Goal: Information Seeking & Learning: Learn about a topic

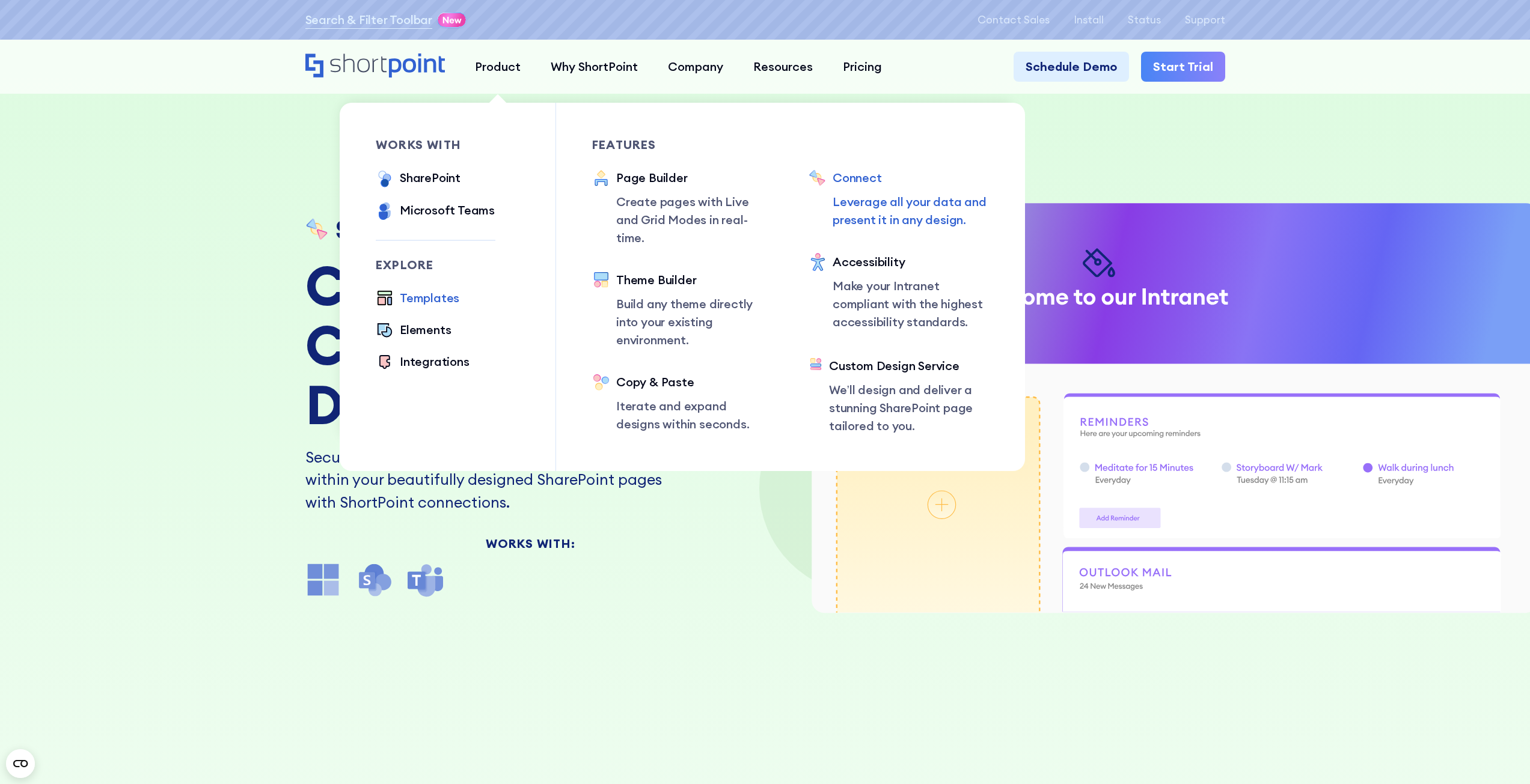
click at [424, 299] on div "Templates" at bounding box center [430, 298] width 59 height 18
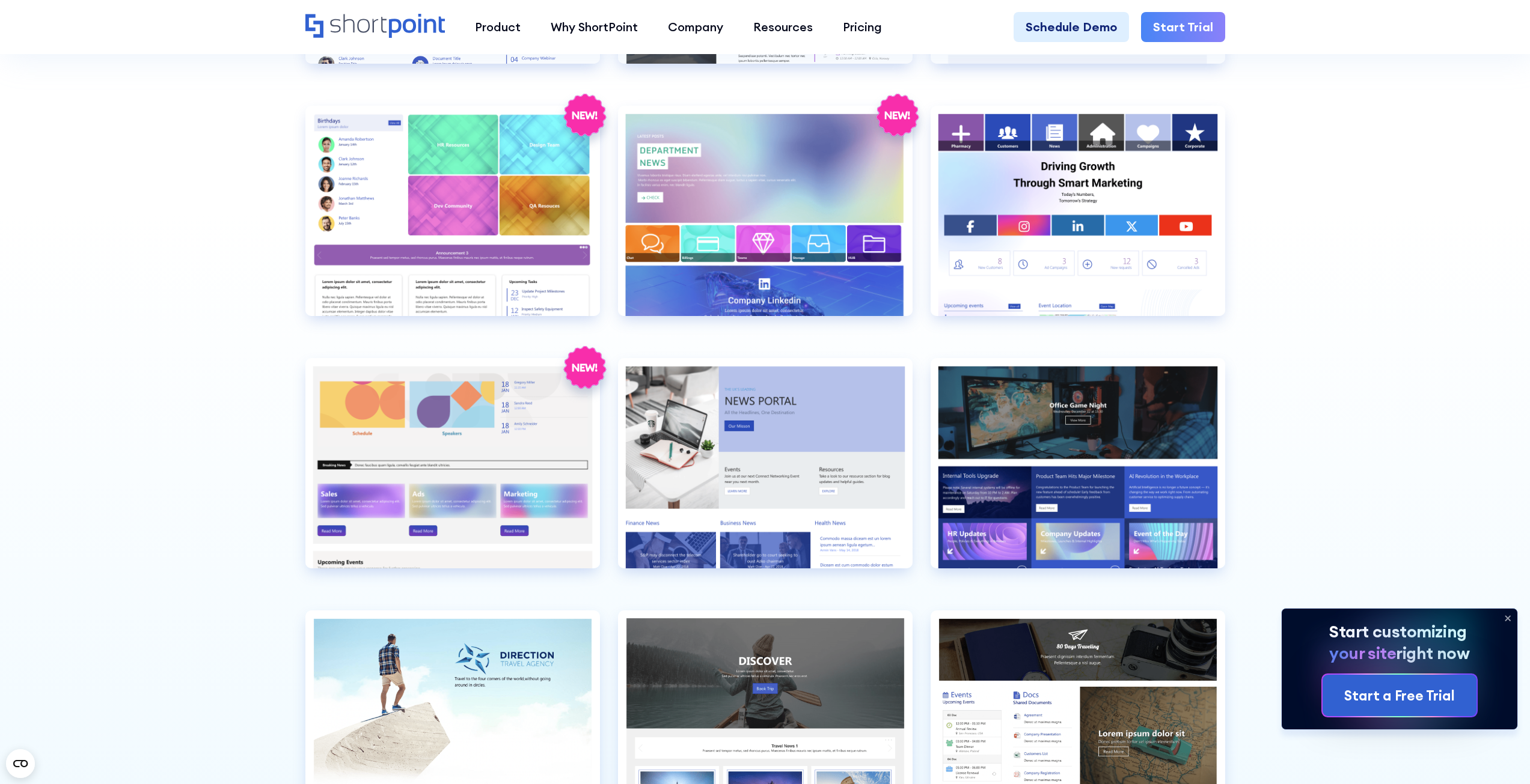
scroll to position [3366, 0]
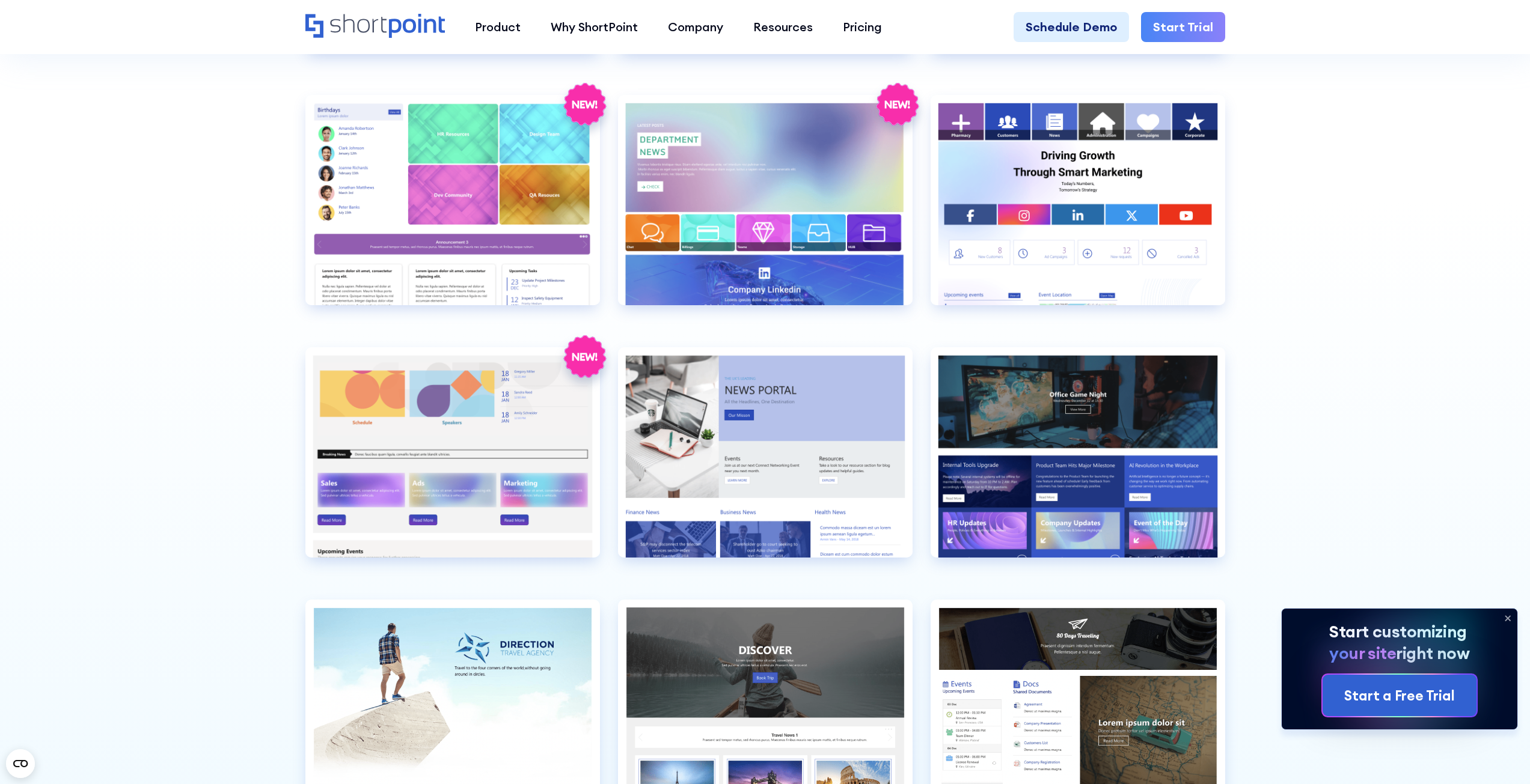
click at [1510, 622] on icon at bounding box center [1507, 618] width 19 height 19
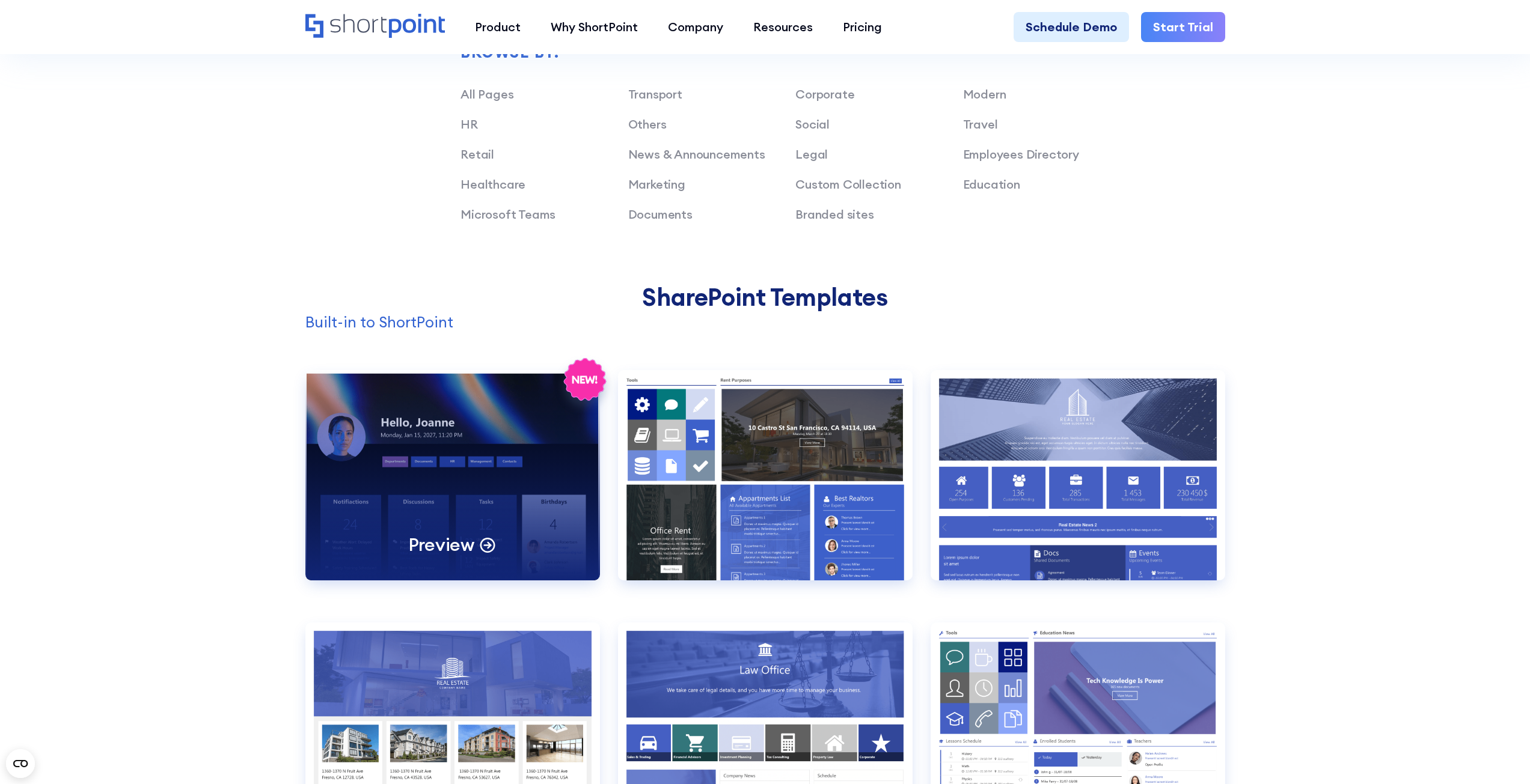
scroll to position [842, 0]
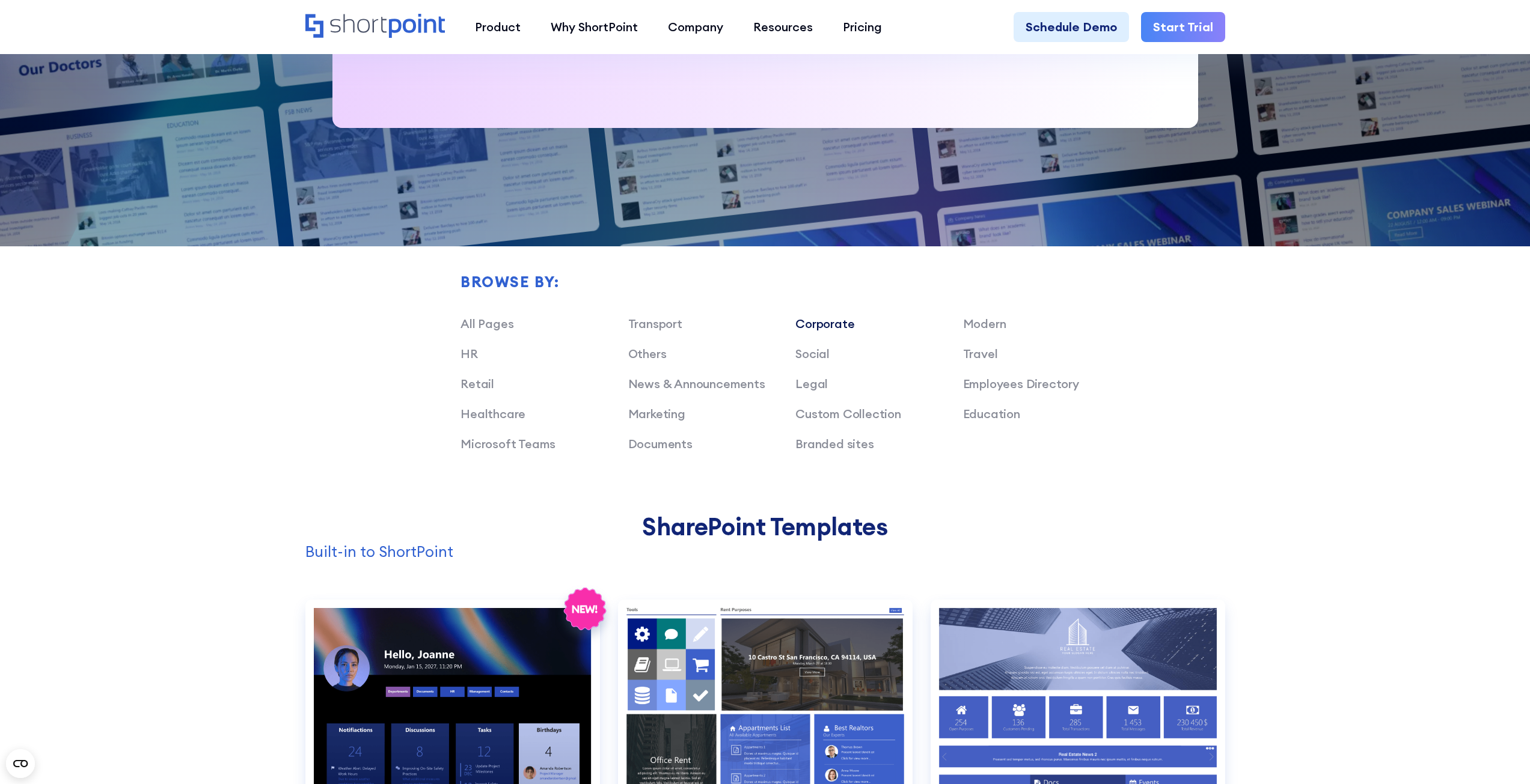
click at [820, 325] on link "Corporate" at bounding box center [824, 323] width 59 height 15
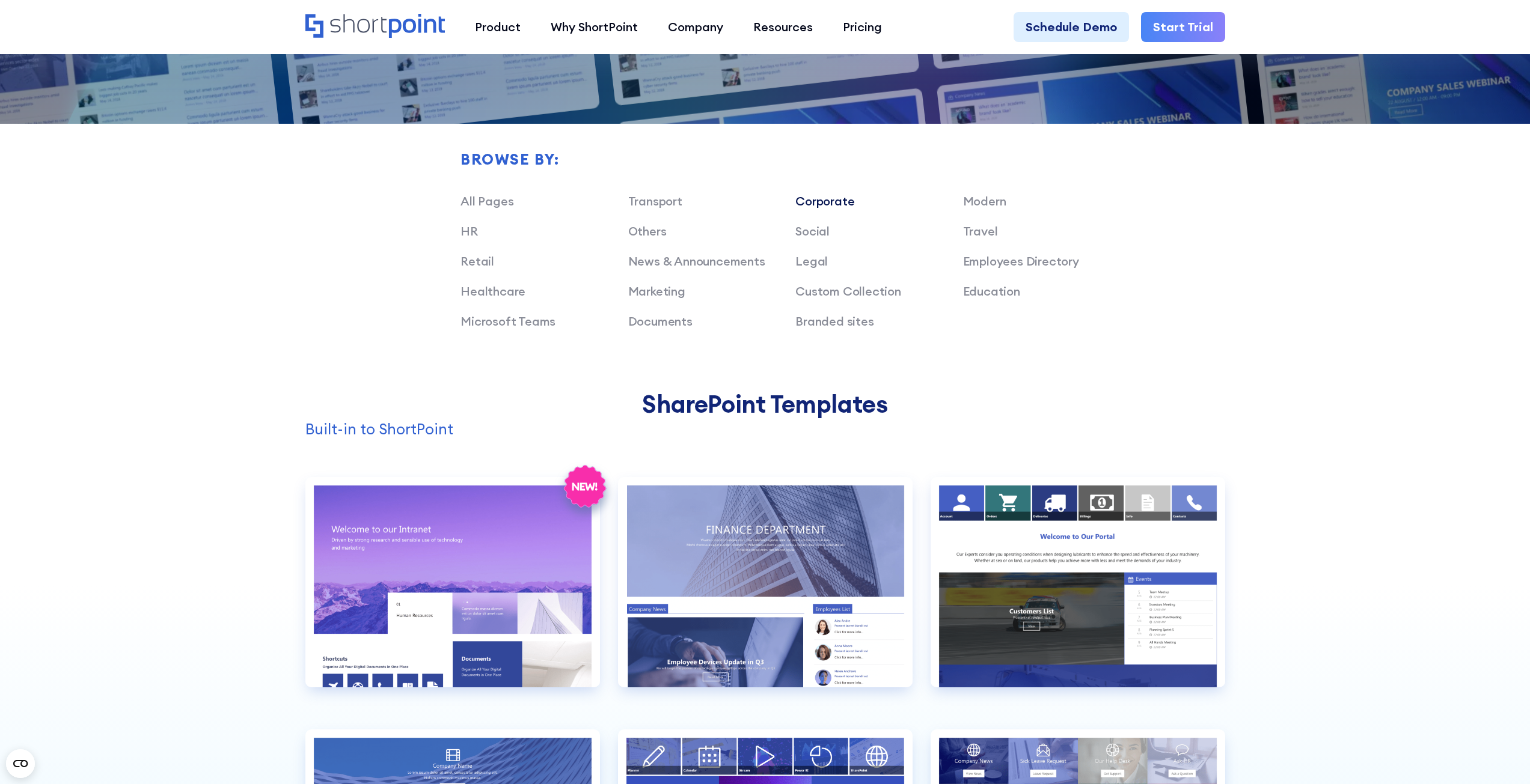
scroll to position [961, 0]
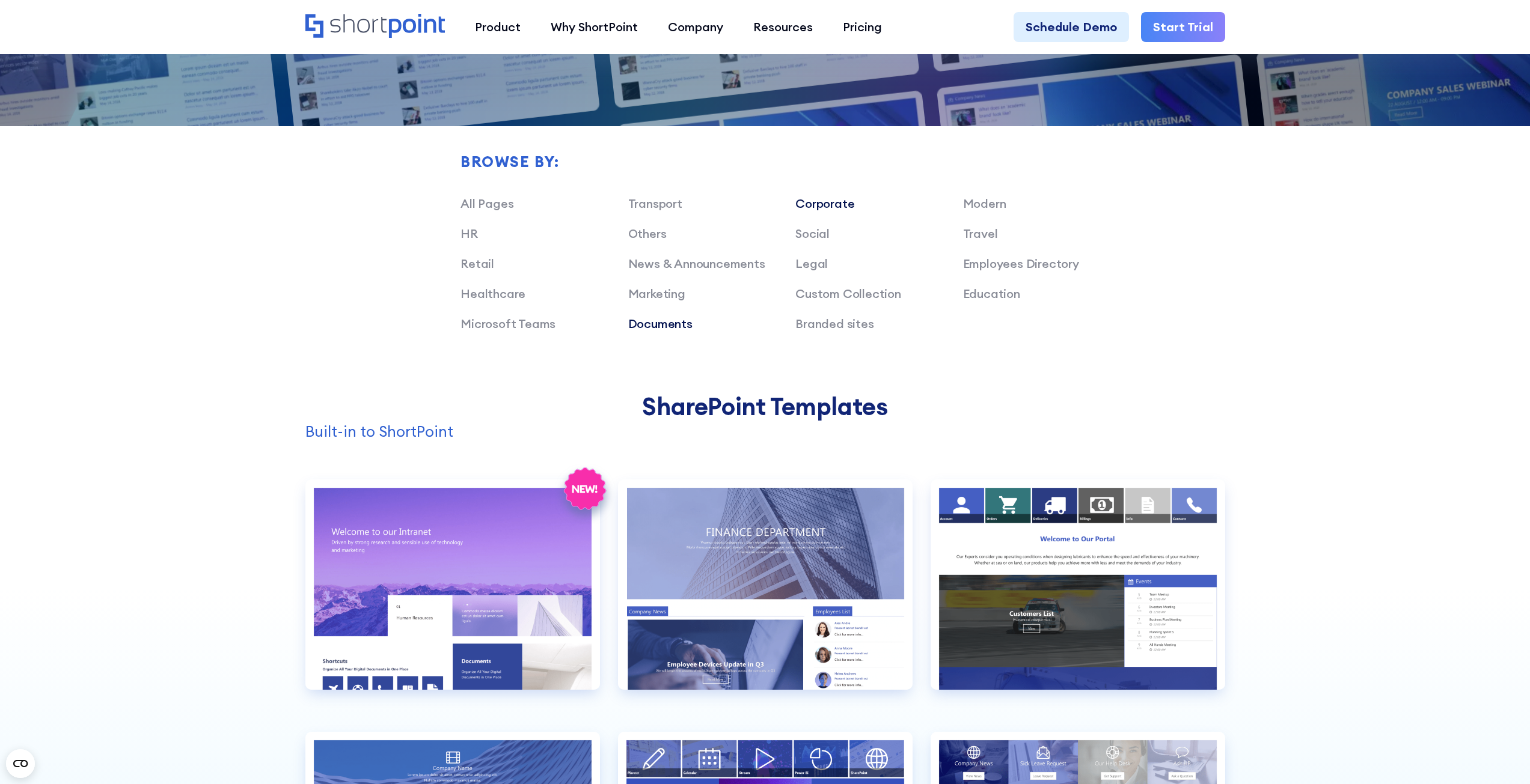
click at [665, 321] on link "Documents" at bounding box center [660, 323] width 65 height 15
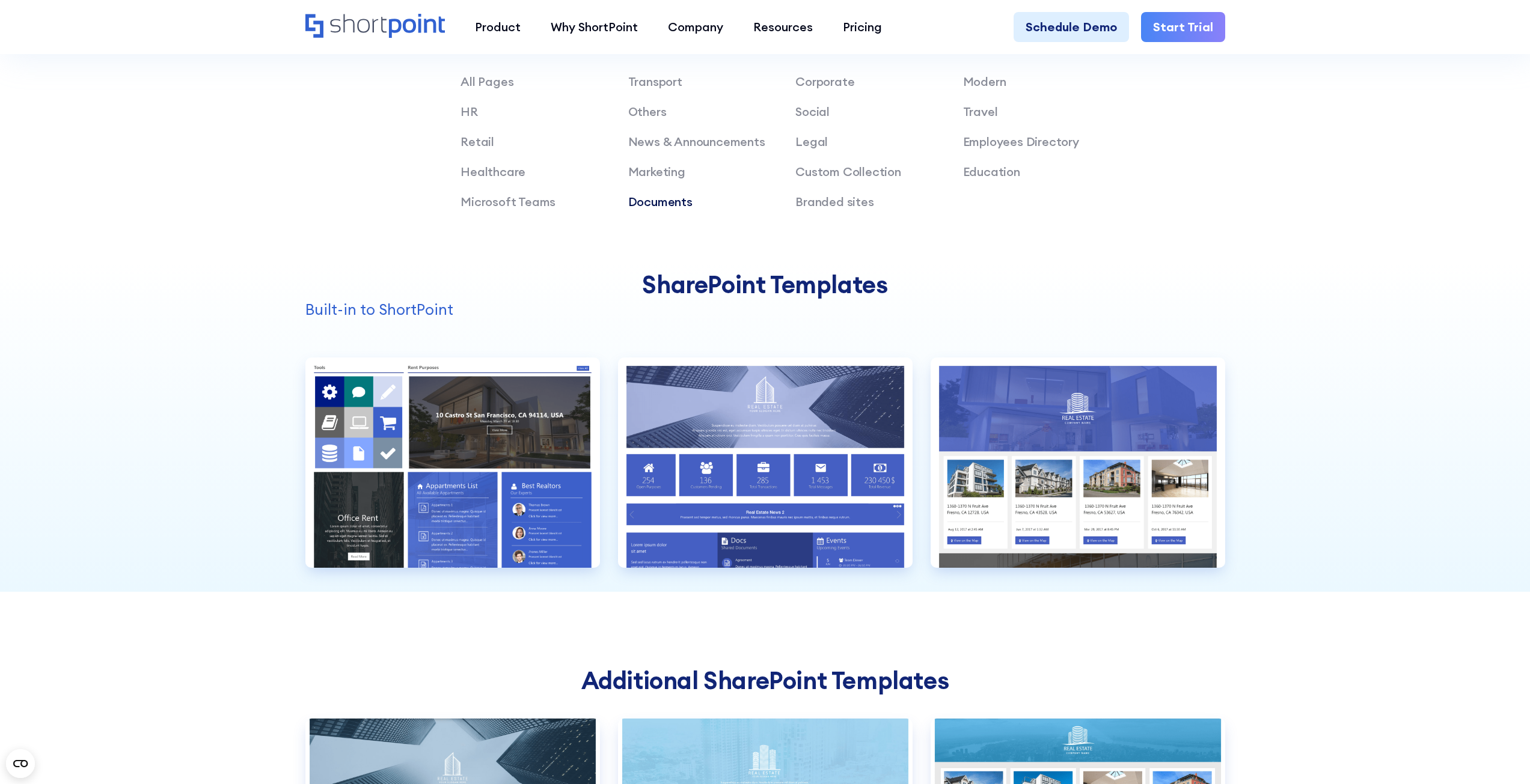
scroll to position [1021, 0]
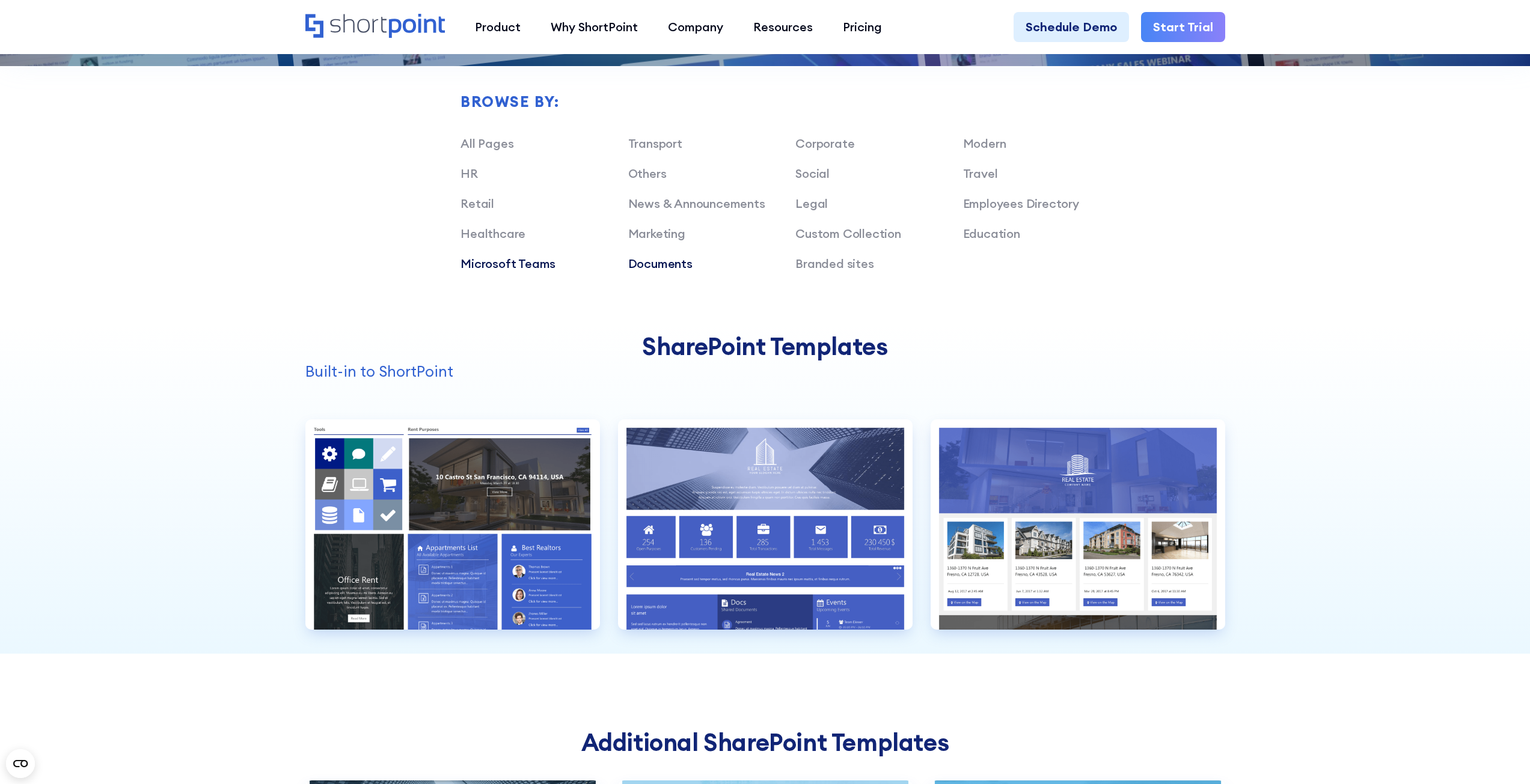
click at [502, 260] on link "Microsoft Teams" at bounding box center [507, 263] width 95 height 15
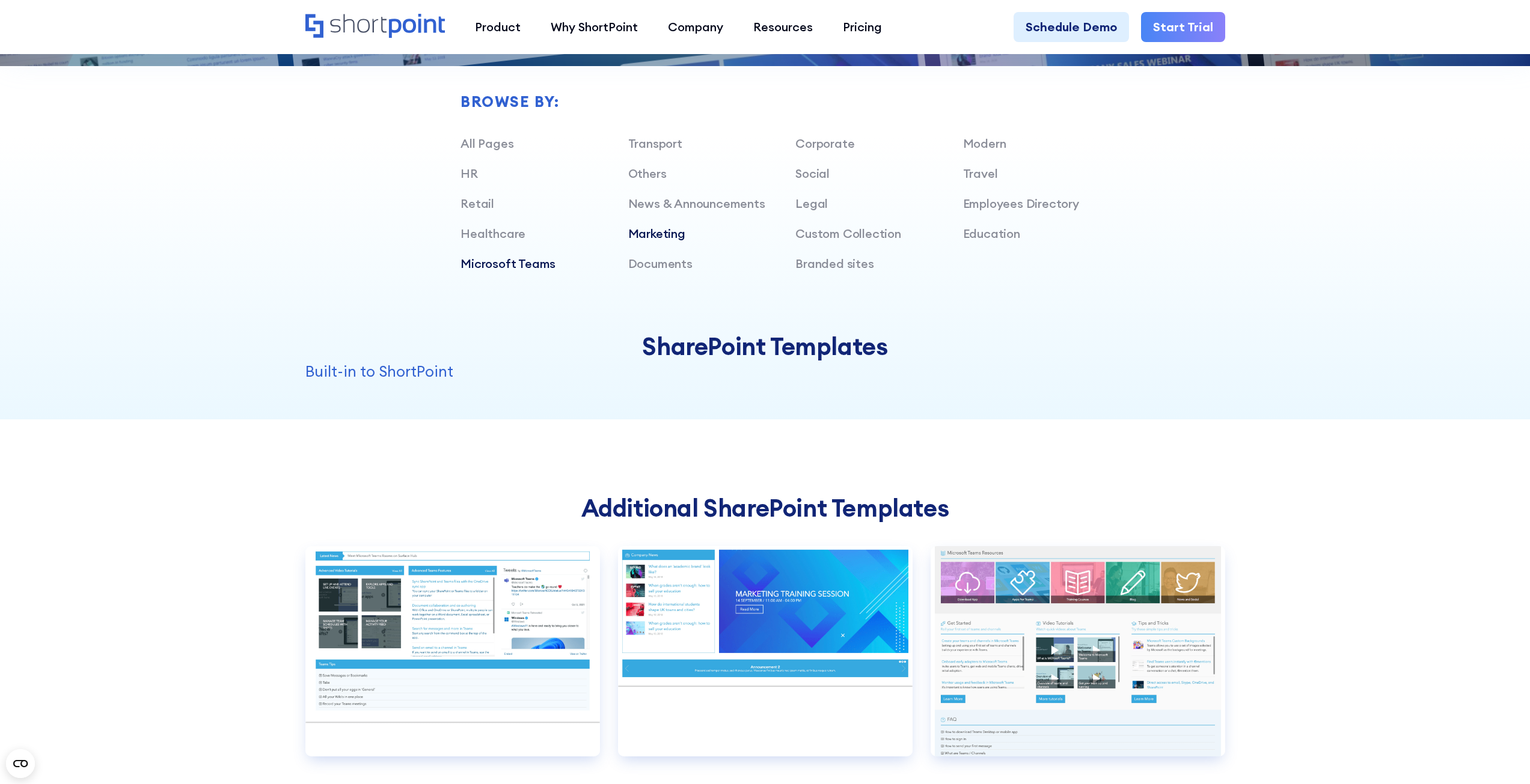
click at [675, 230] on link "Marketing" at bounding box center [656, 233] width 57 height 15
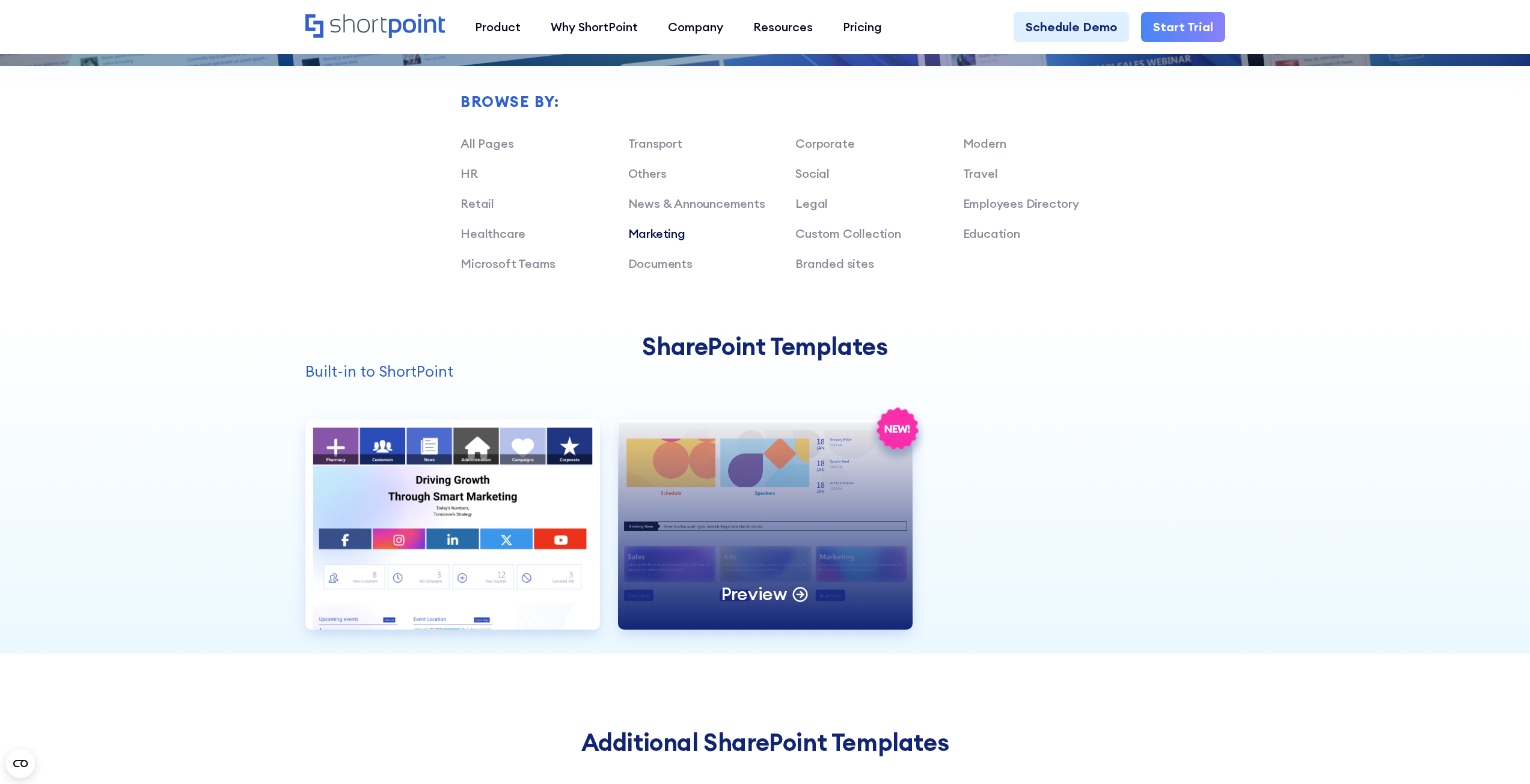
click at [797, 524] on div "Preview" at bounding box center [765, 524] width 294 height 210
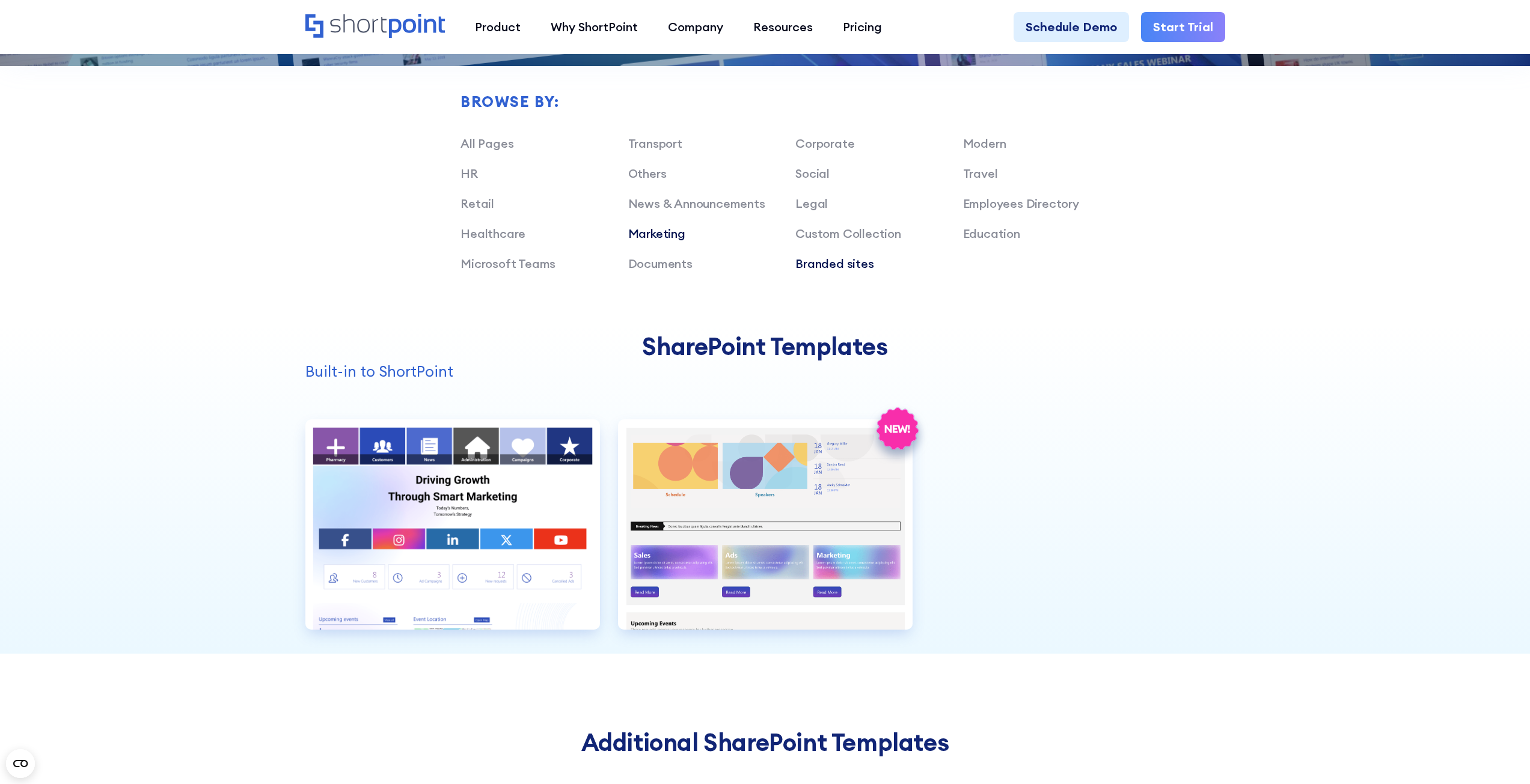
click at [844, 258] on link "Branded sites" at bounding box center [834, 263] width 78 height 15
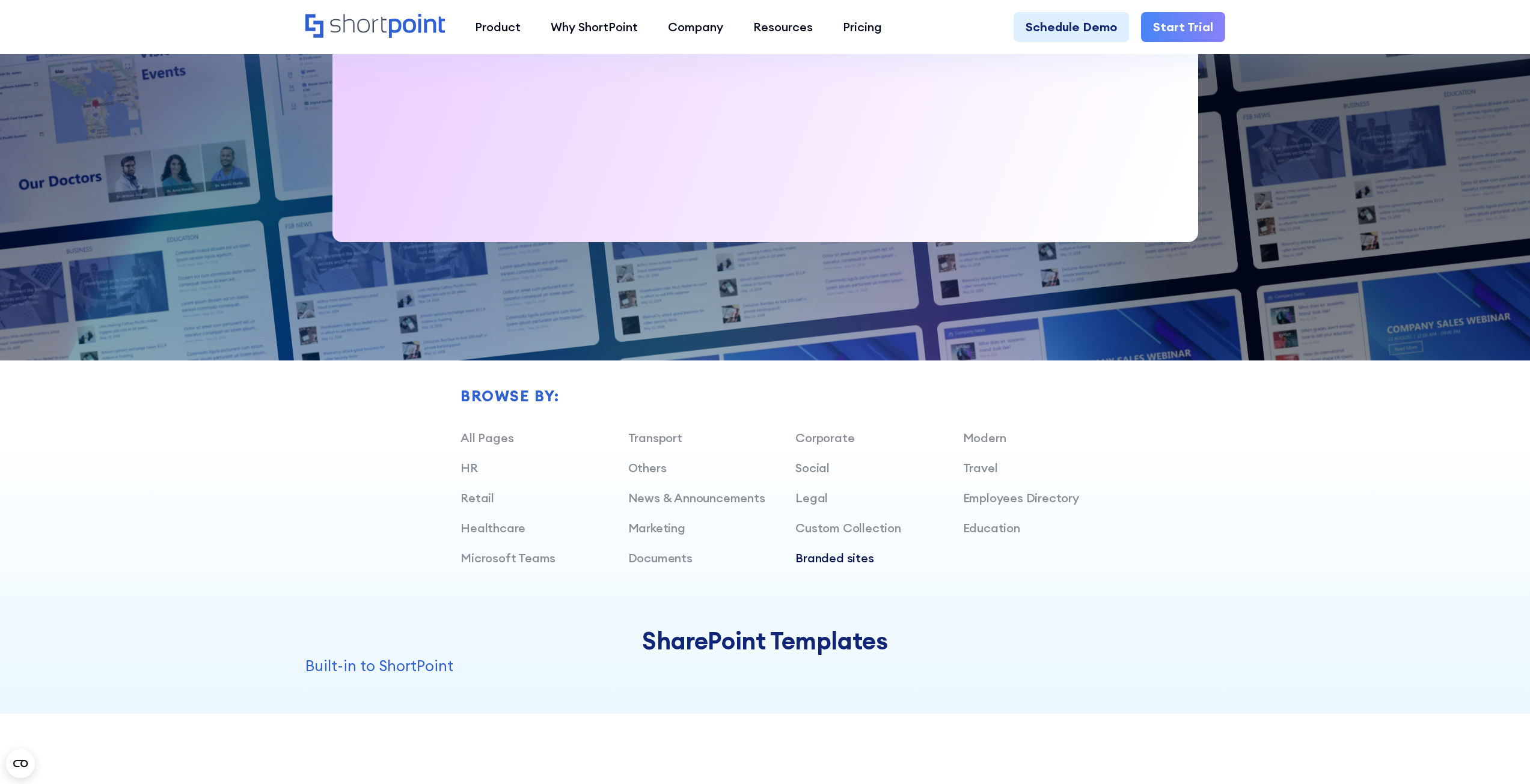
scroll to position [661, 0]
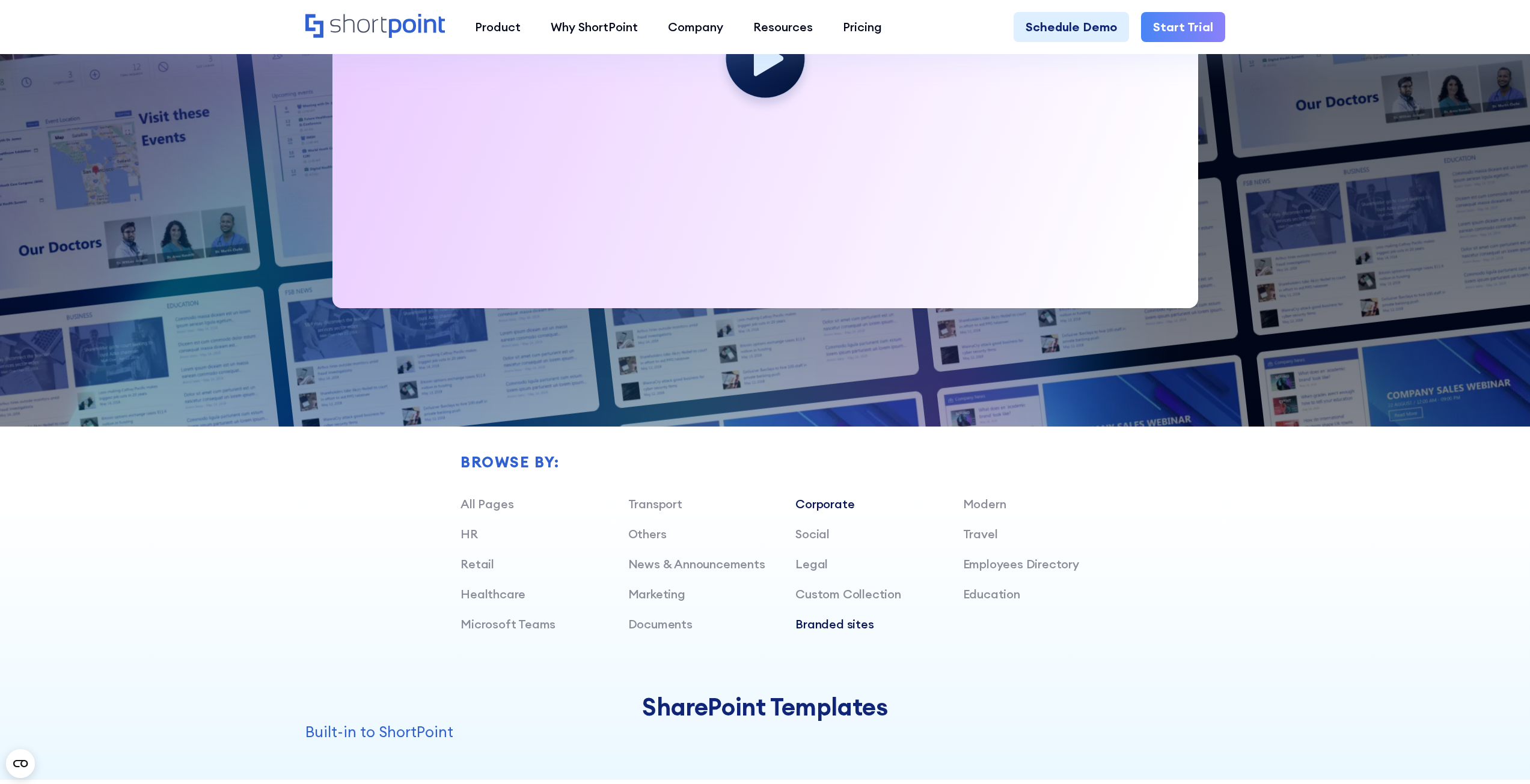
click at [838, 505] on link "Corporate" at bounding box center [824, 504] width 59 height 15
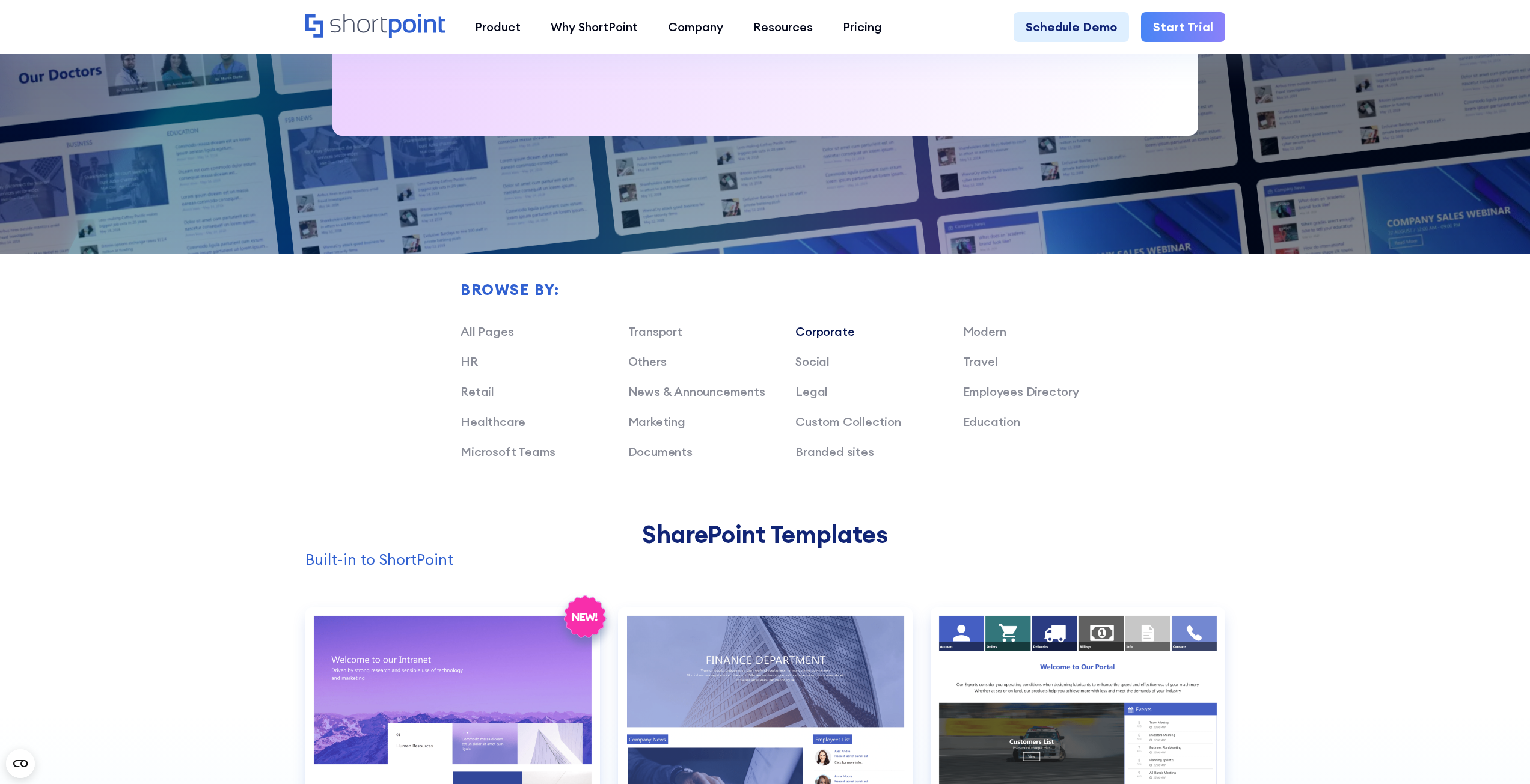
scroll to position [902, 0]
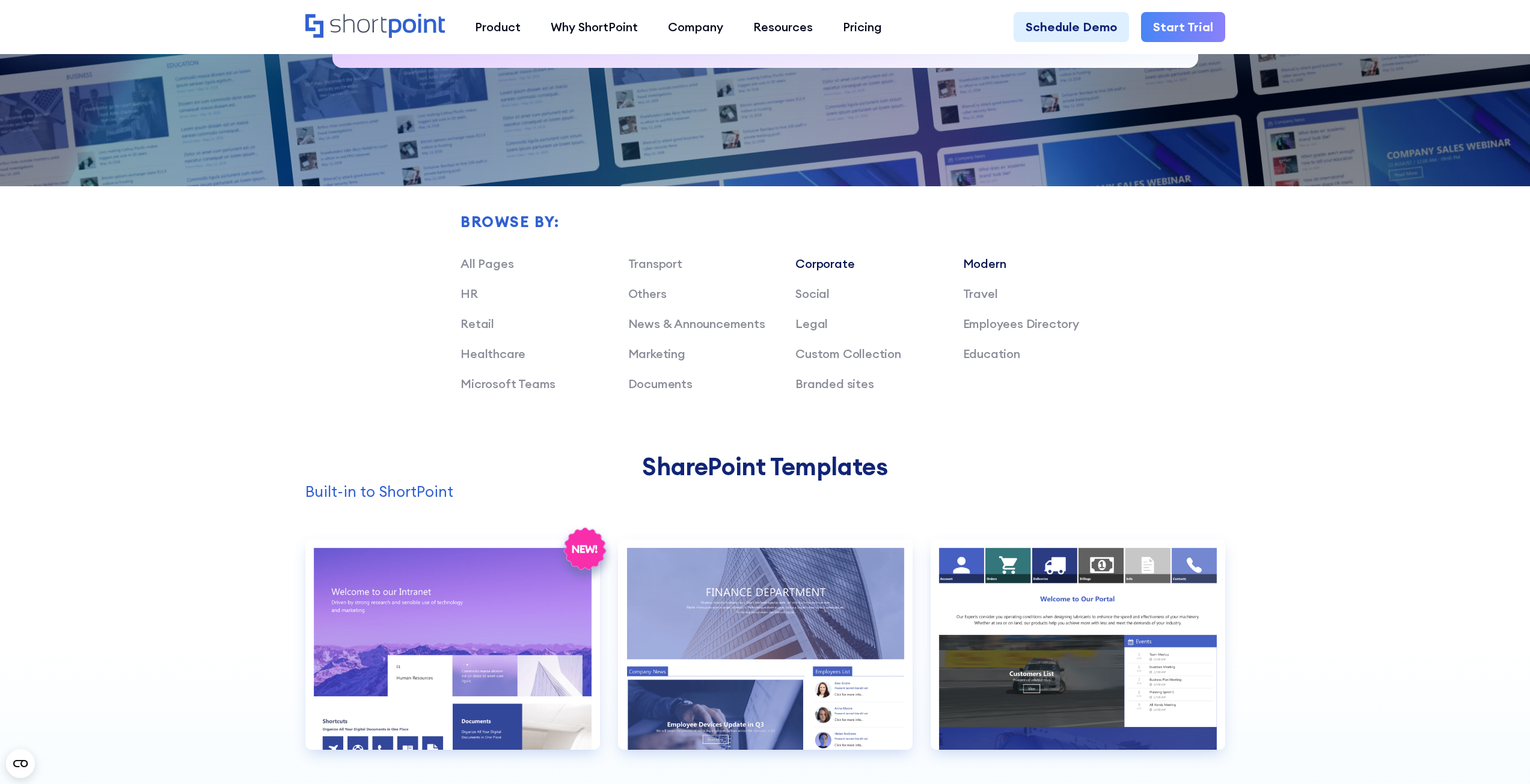
click at [988, 267] on link "Modern" at bounding box center [985, 263] width 44 height 15
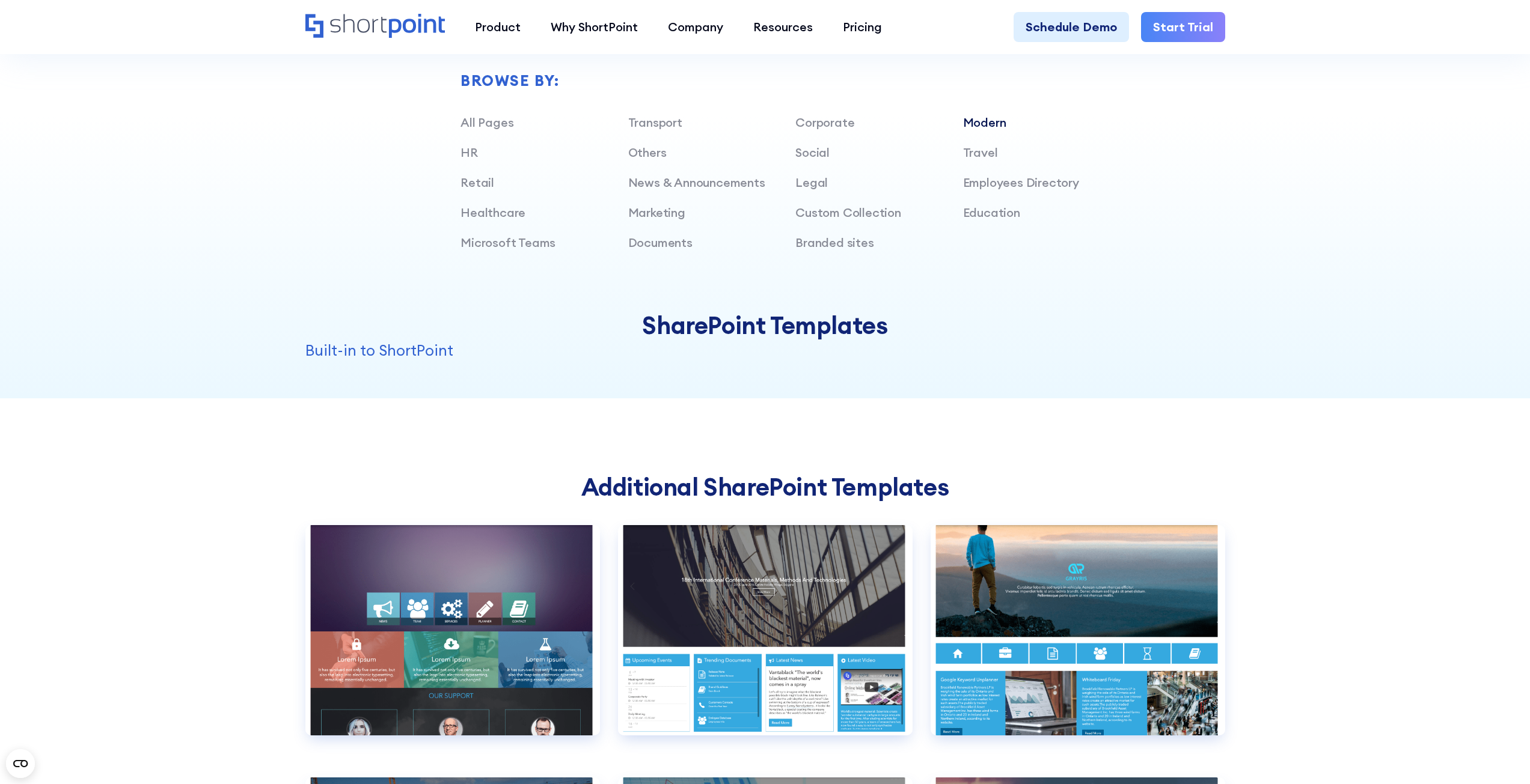
scroll to position [1021, 0]
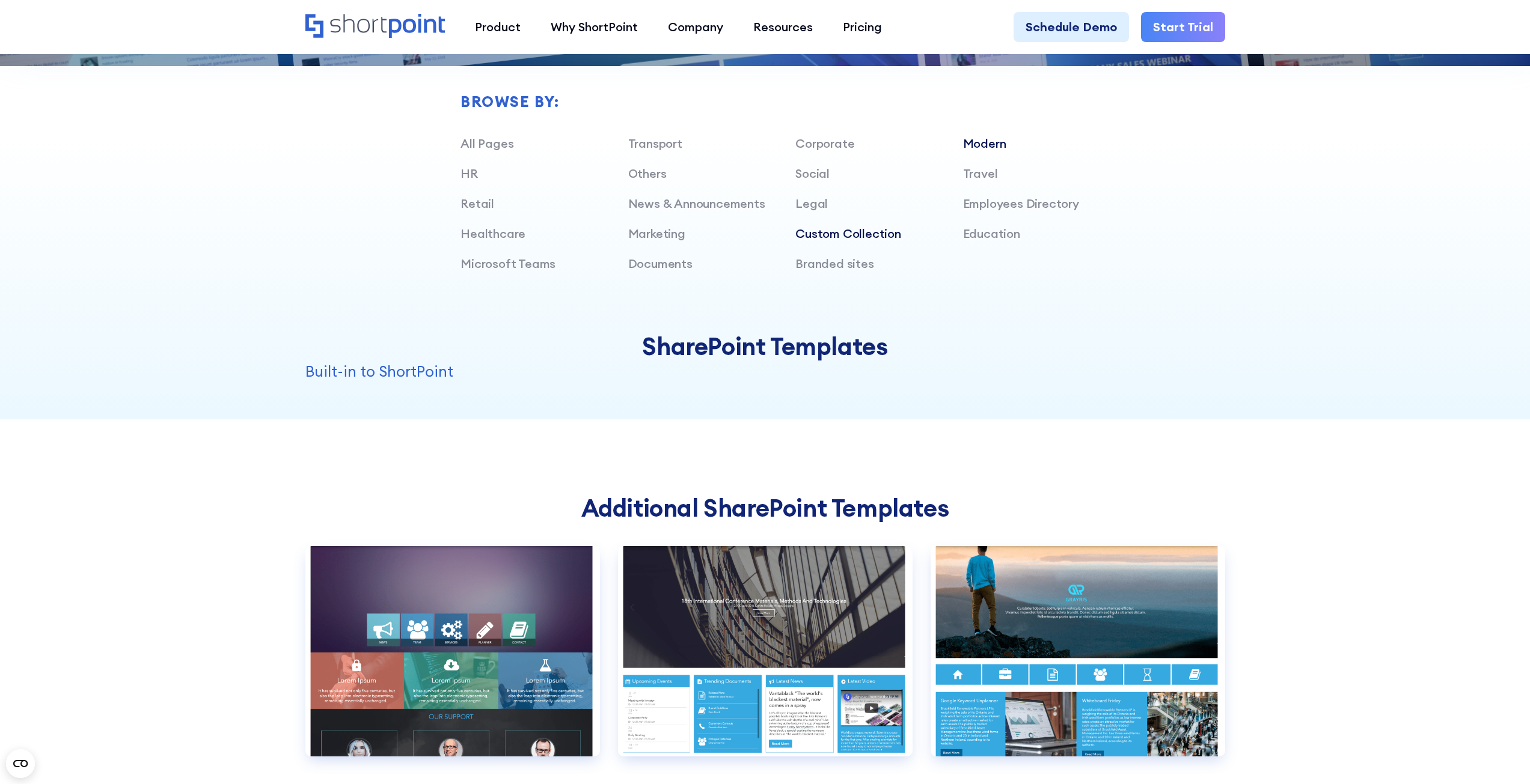
click at [839, 229] on link "Custom Collection" at bounding box center [848, 233] width 106 height 15
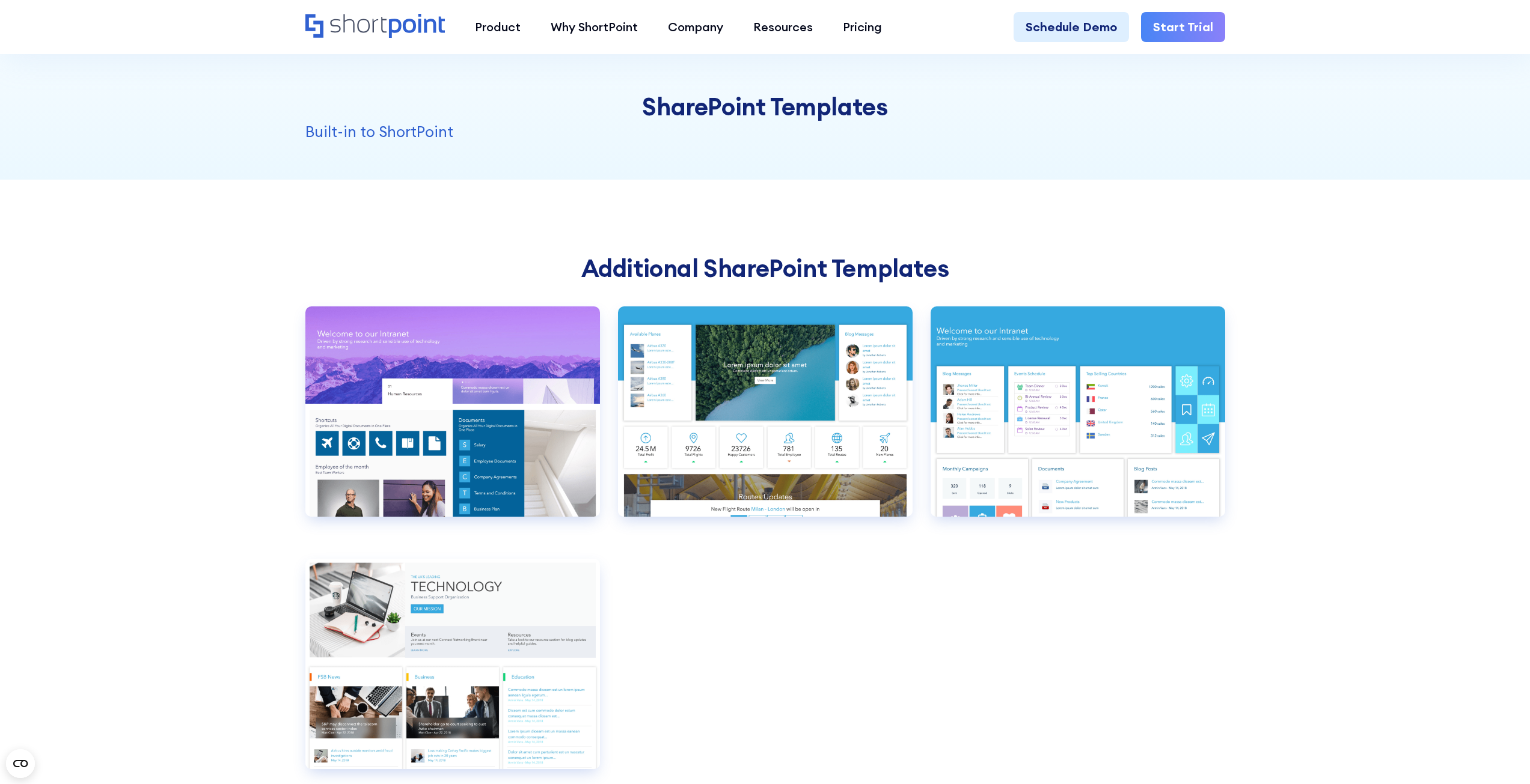
scroll to position [1262, 0]
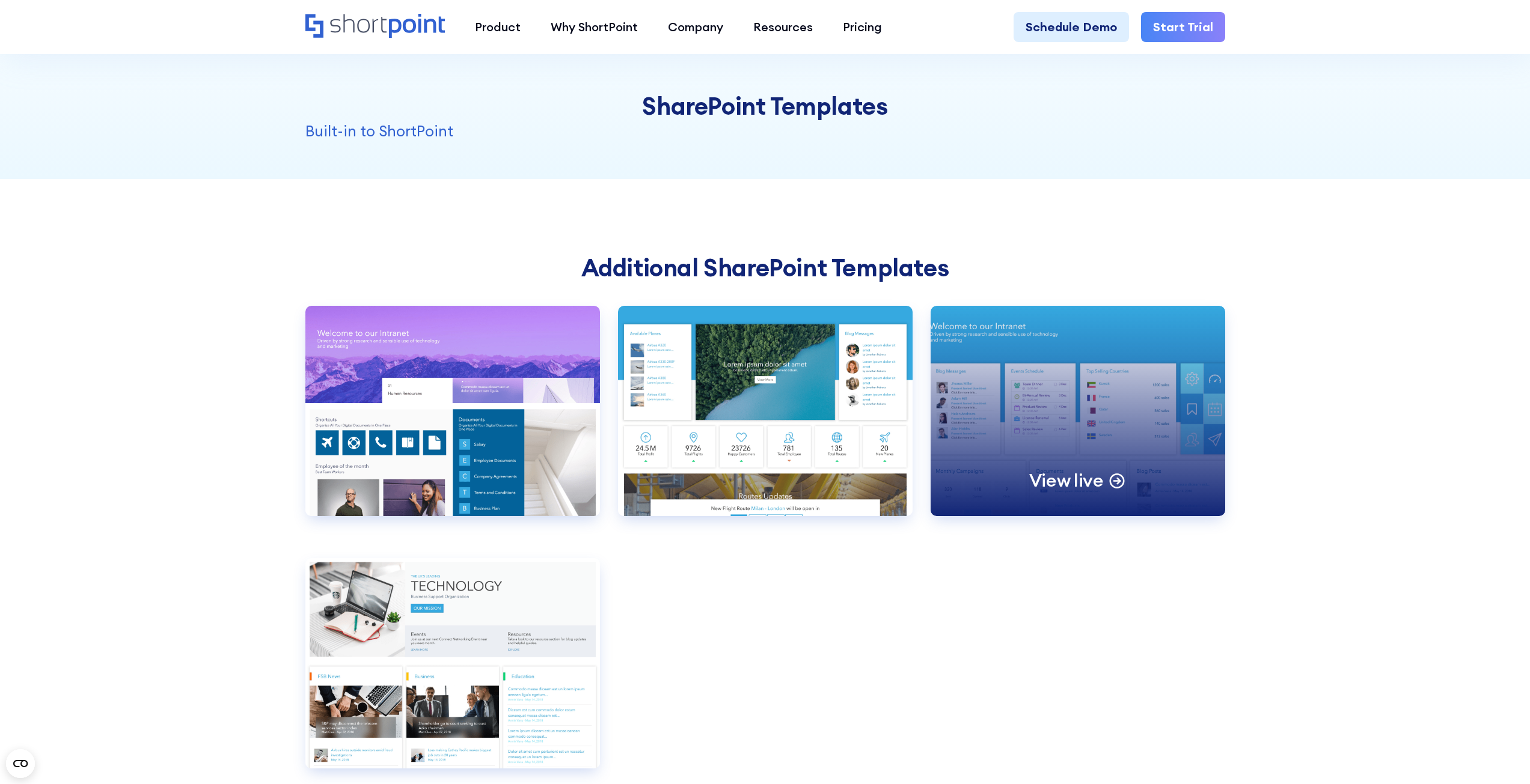
click at [1148, 407] on div "View live" at bounding box center [1078, 410] width 294 height 210
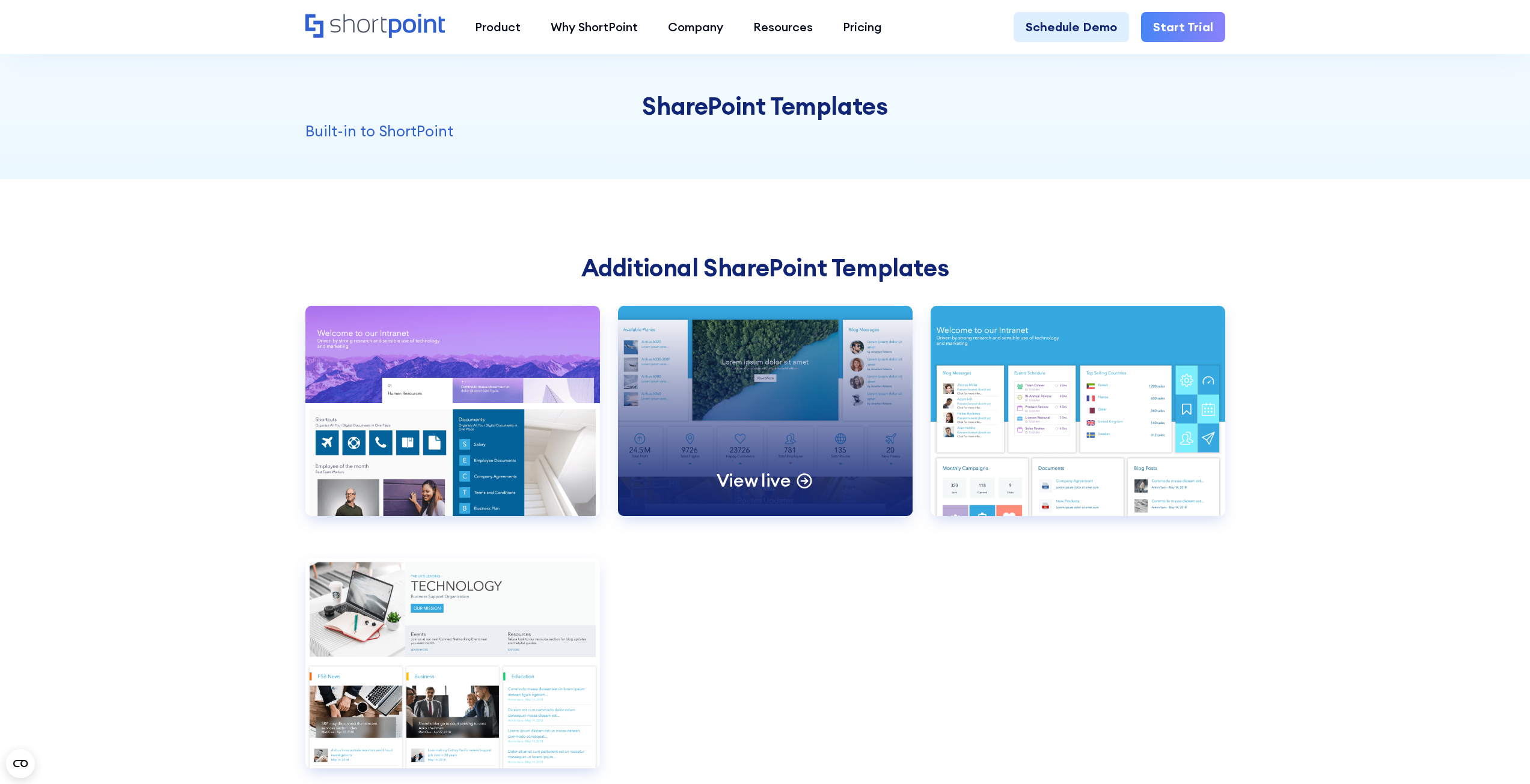
click at [824, 413] on div "View live" at bounding box center [765, 410] width 294 height 210
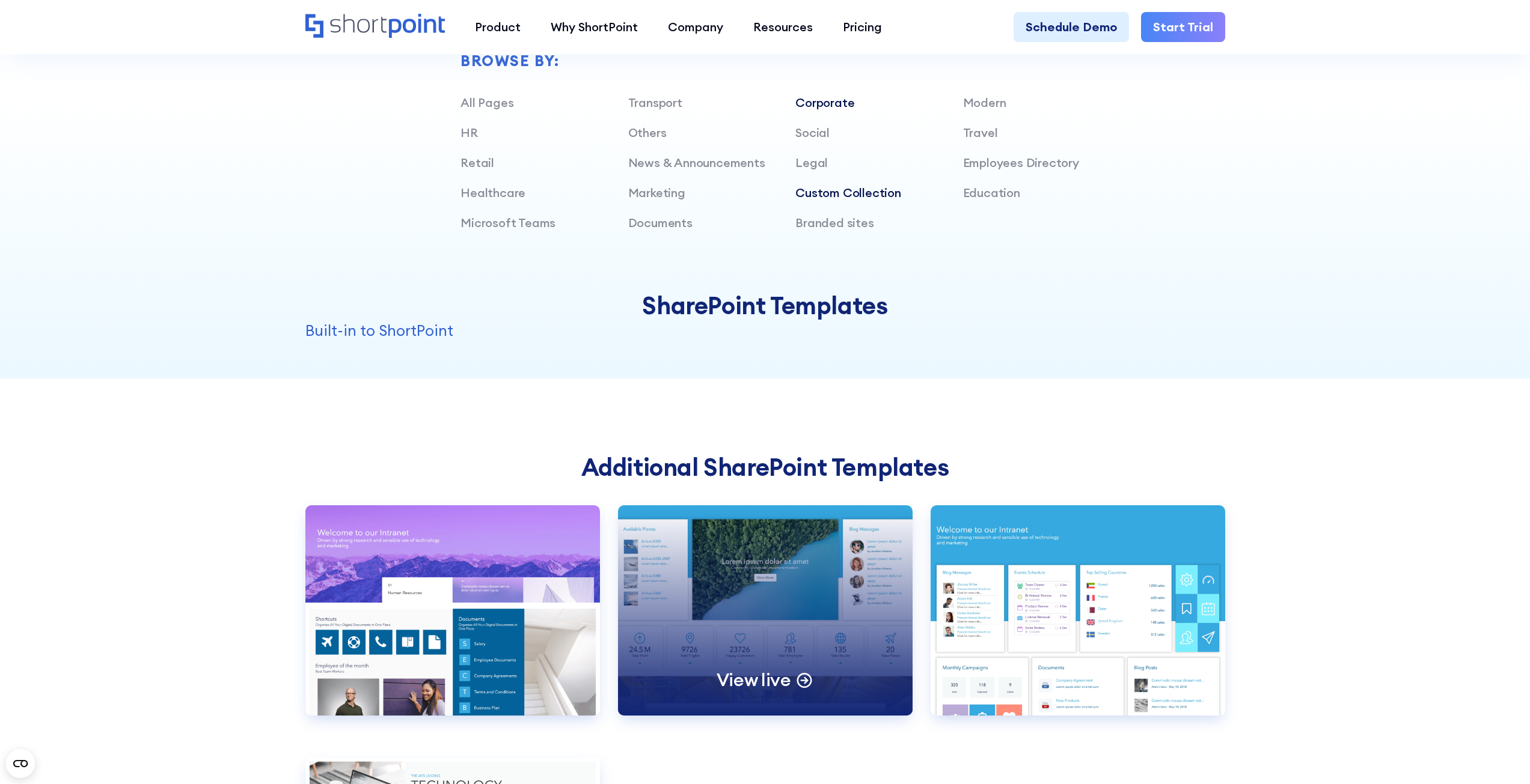
scroll to position [961, 0]
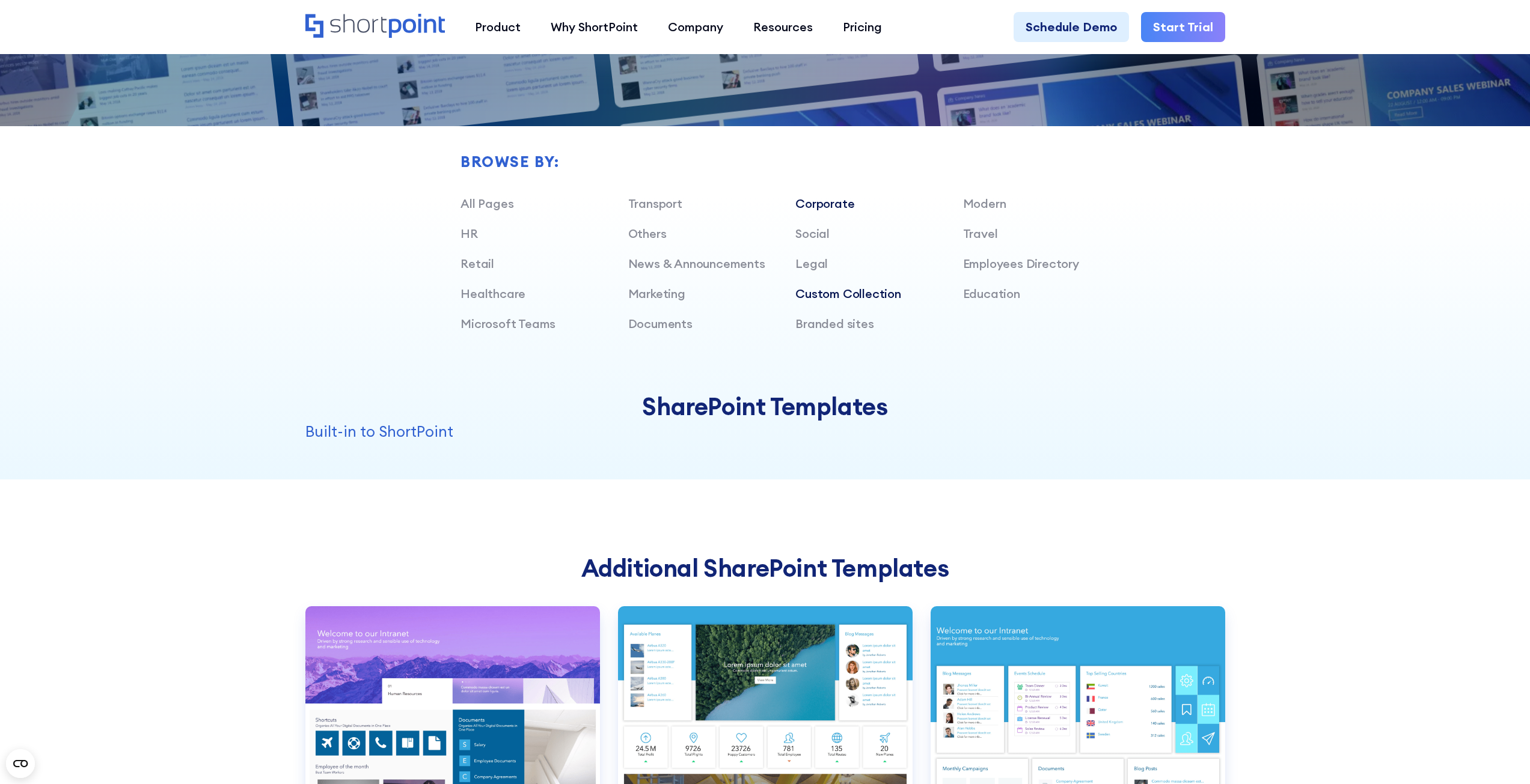
click at [826, 205] on link "Corporate" at bounding box center [824, 203] width 59 height 15
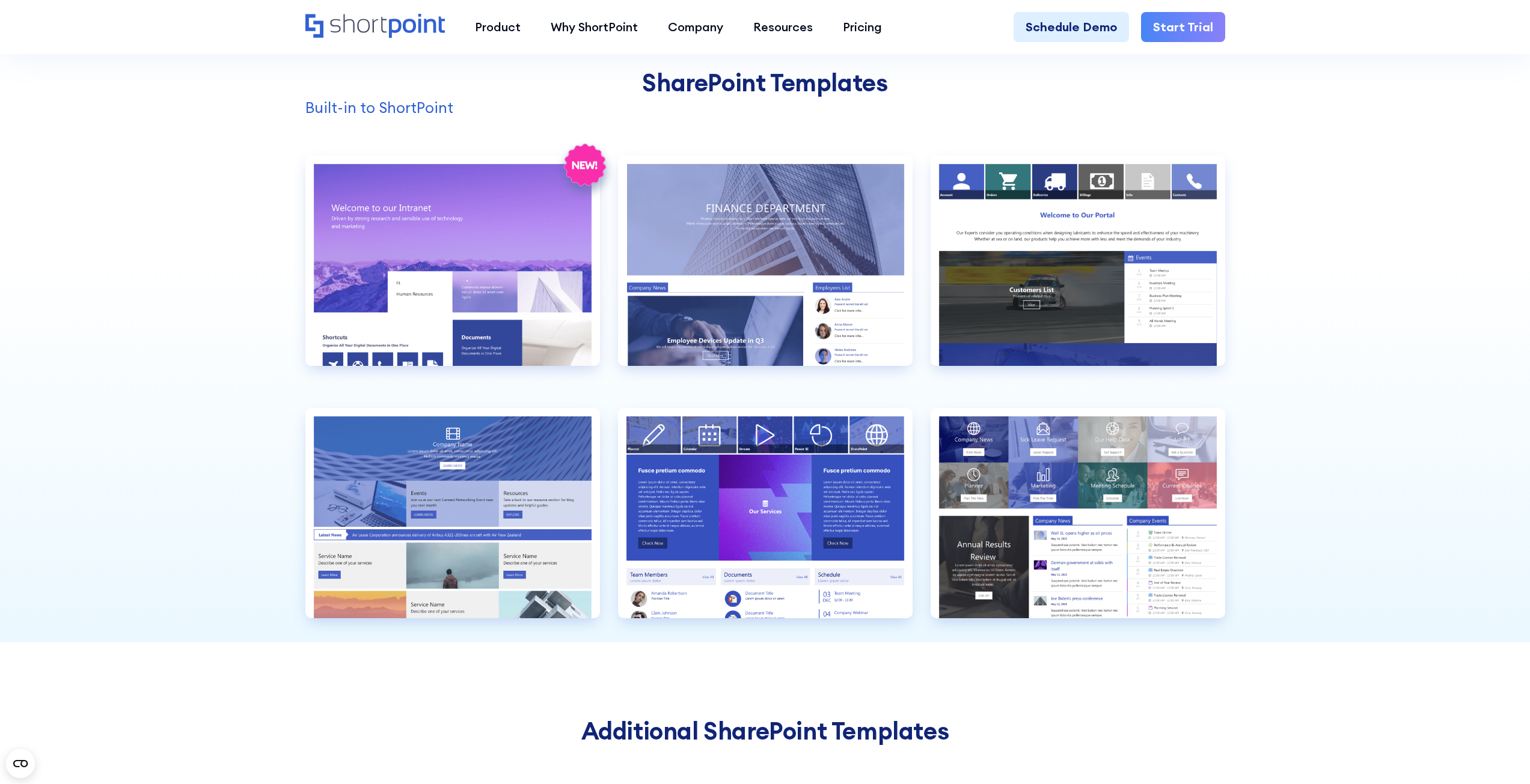
scroll to position [1262, 0]
